Goal: Task Accomplishment & Management: Manage account settings

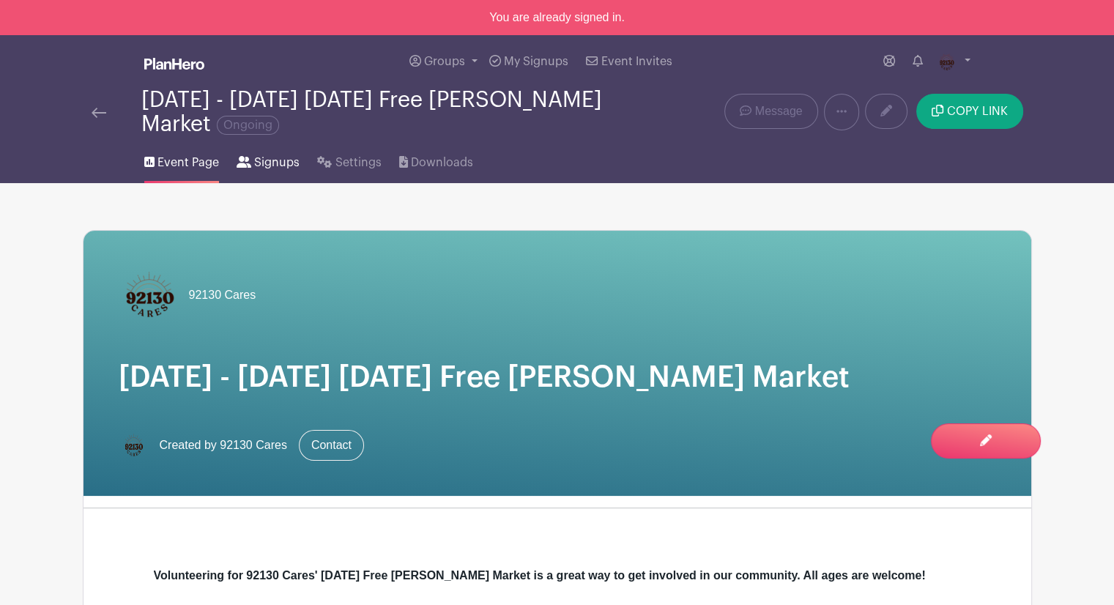
click at [281, 166] on span "Signups" at bounding box center [276, 163] width 45 height 18
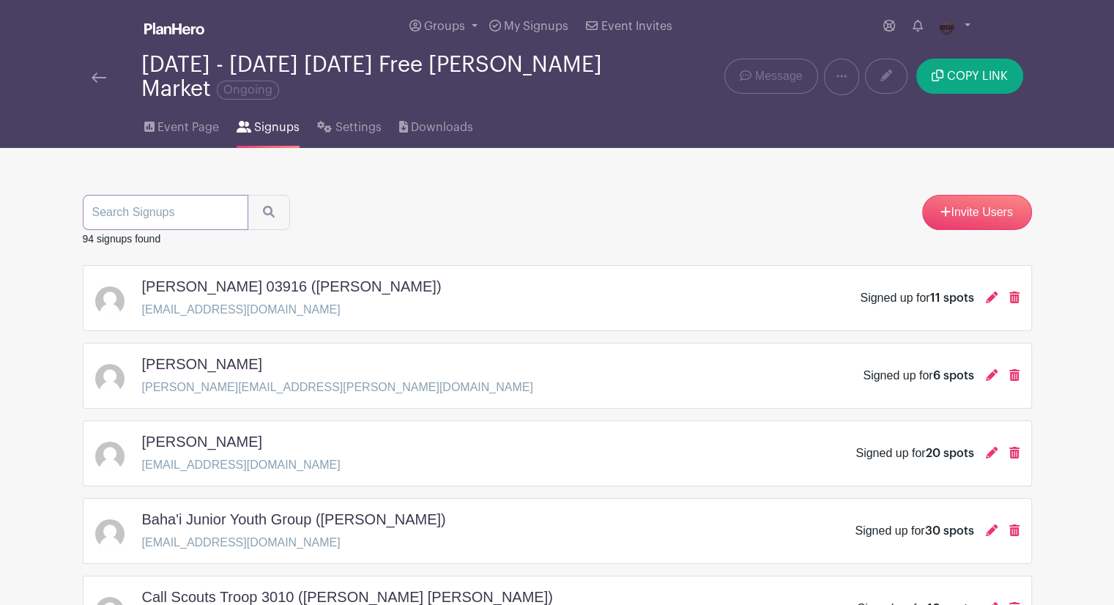
click at [196, 198] on input "search" at bounding box center [166, 212] width 166 height 35
type input "crystal"
click at [177, 219] on input "crystal" at bounding box center [166, 212] width 166 height 35
click at [271, 220] on button "submit" at bounding box center [269, 212] width 42 height 35
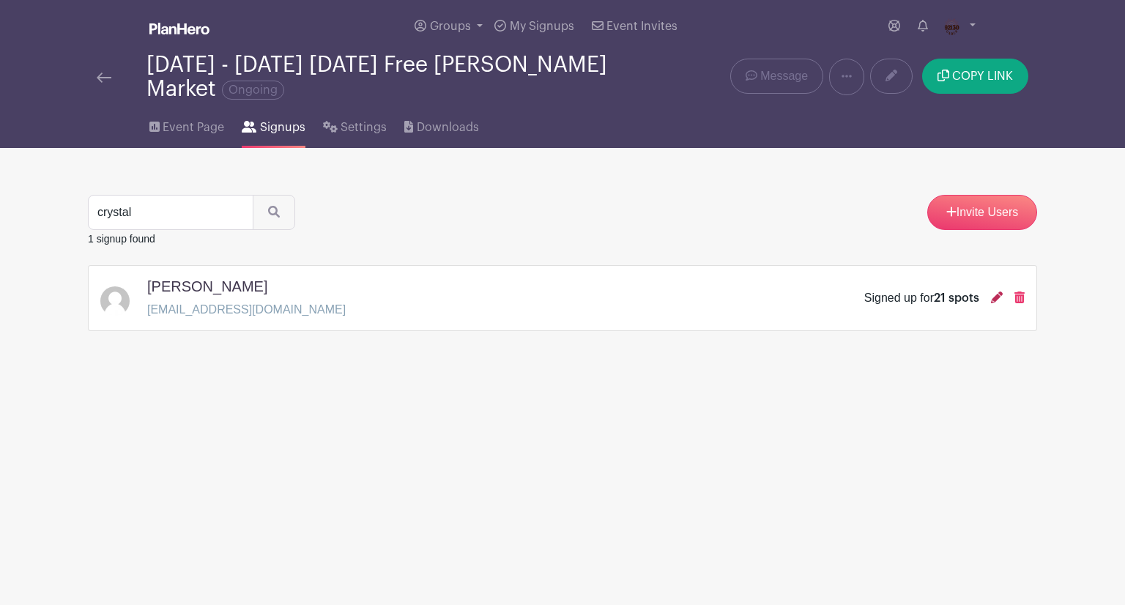
click at [994, 300] on icon at bounding box center [997, 297] width 12 height 12
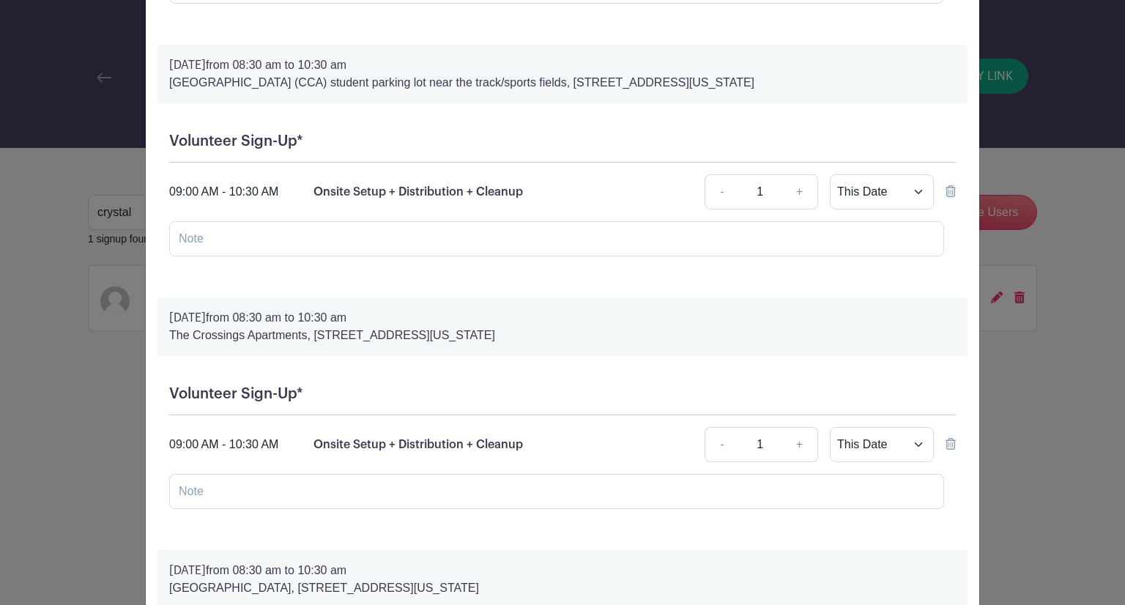
scroll to position [3149, 0]
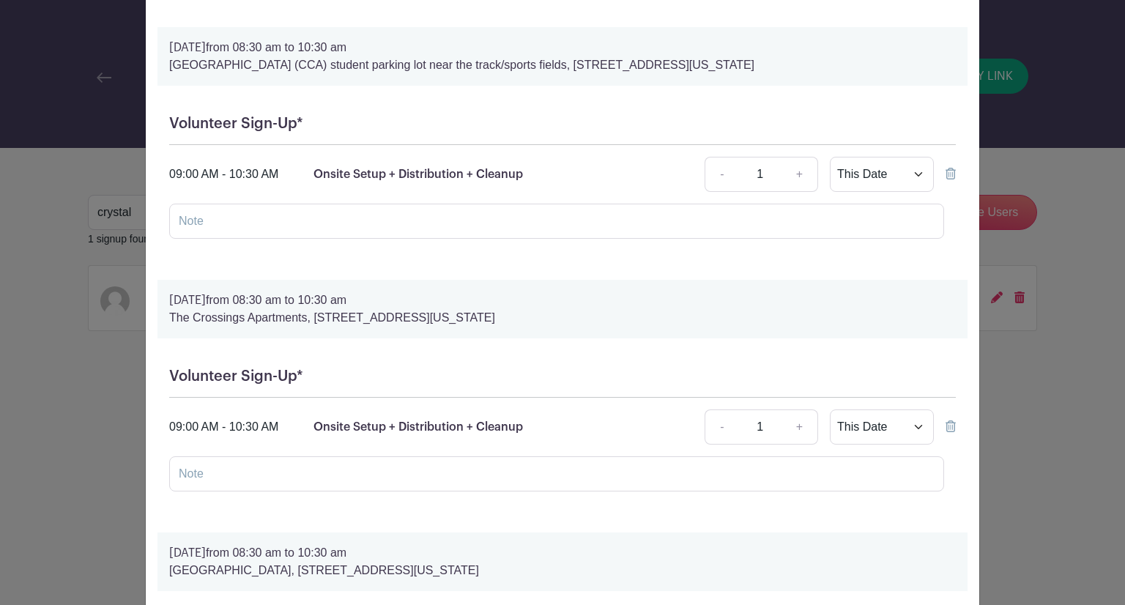
click at [946, 420] on icon at bounding box center [950, 426] width 10 height 12
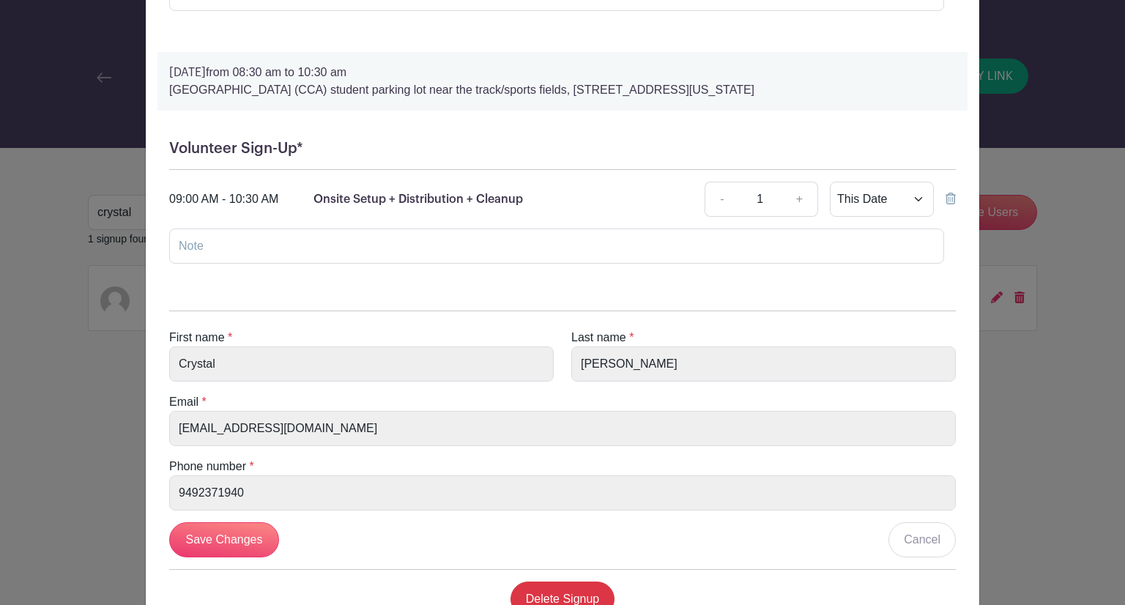
scroll to position [5072, 0]
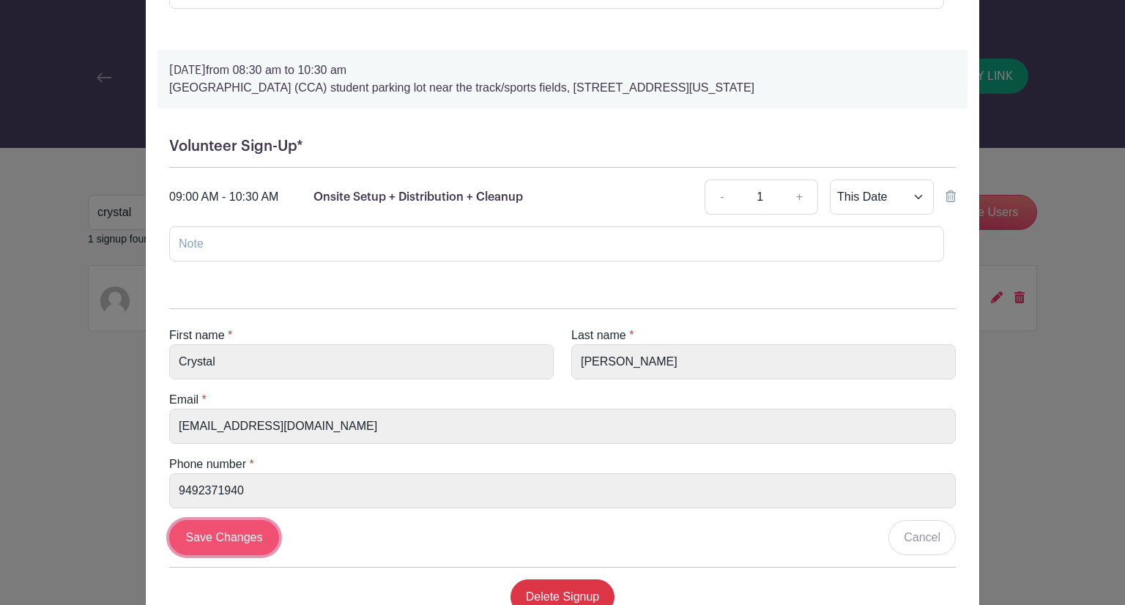
click at [220, 520] on input "Save Changes" at bounding box center [224, 537] width 110 height 35
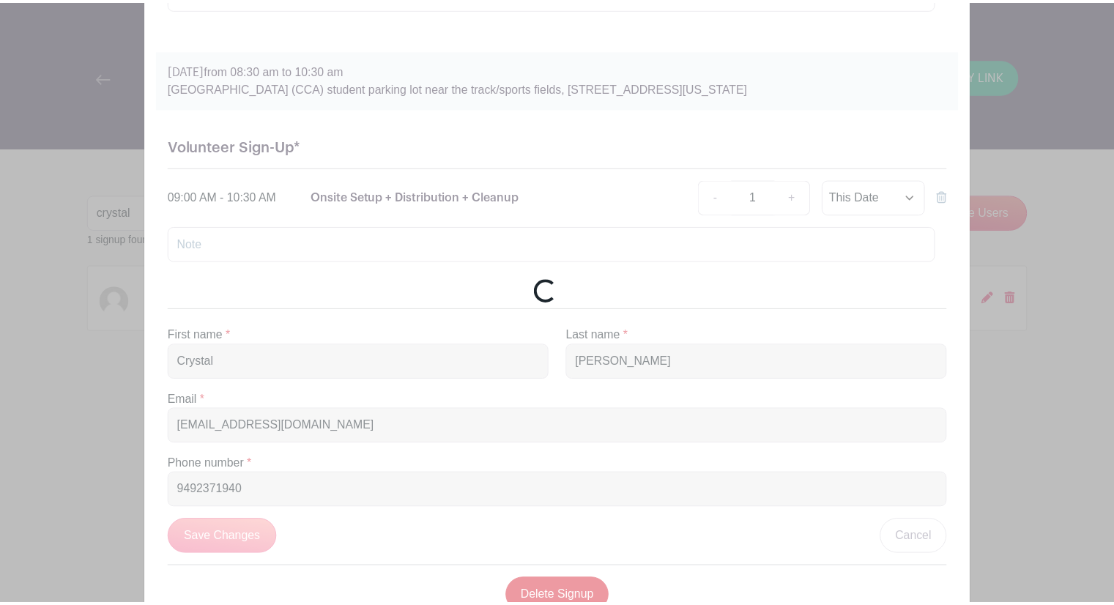
scroll to position [3361, 0]
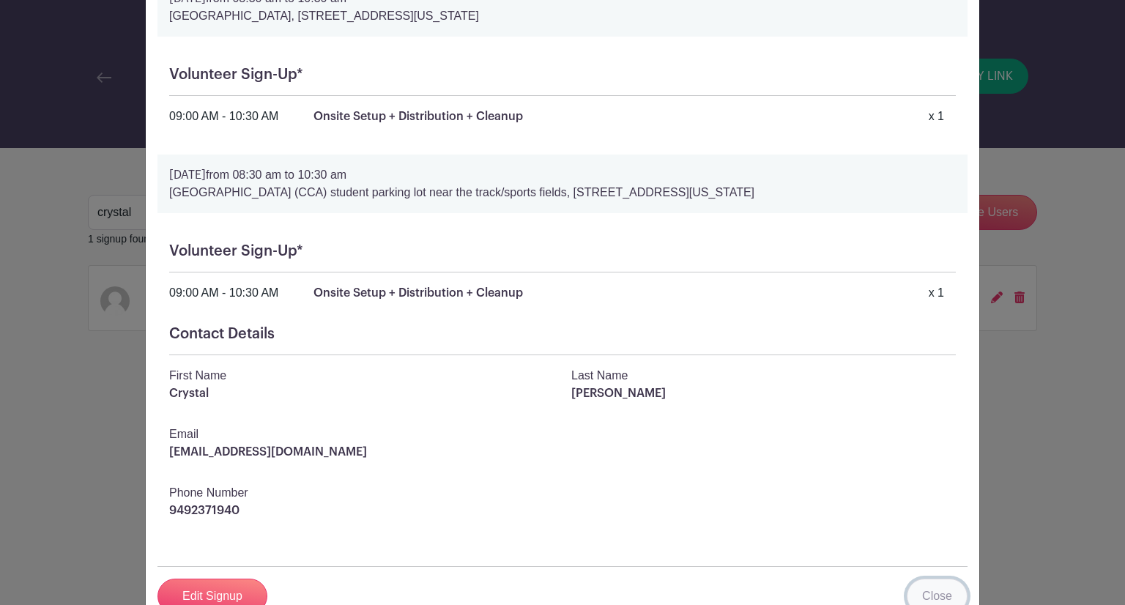
click at [933, 579] on link "Close" at bounding box center [937, 596] width 61 height 35
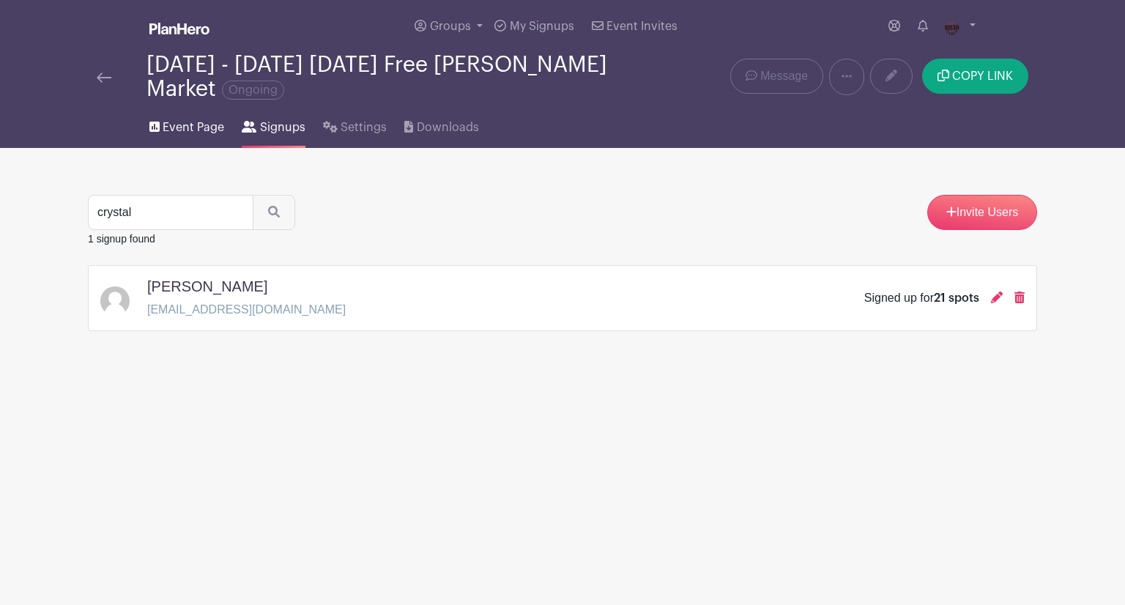
click at [202, 119] on span "Event Page" at bounding box center [194, 128] width 62 height 18
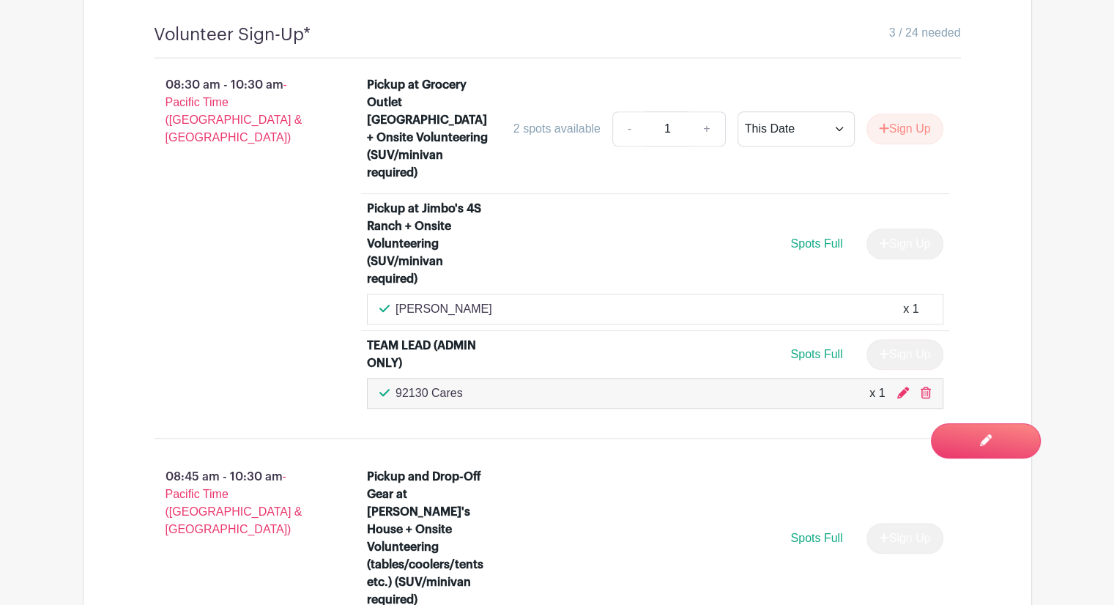
scroll to position [1245, 0]
